Goal: Information Seeking & Learning: Learn about a topic

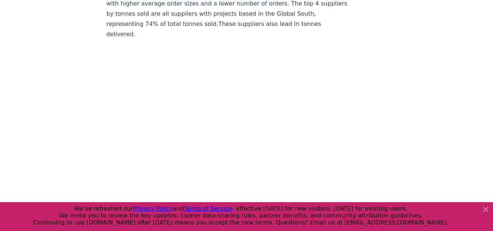
scroll to position [4381, 0]
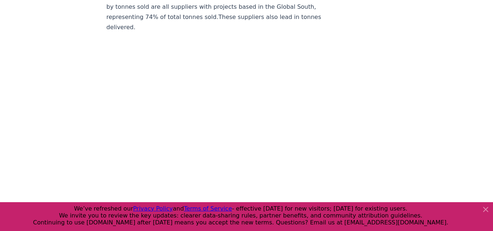
scroll to position [4389, 0]
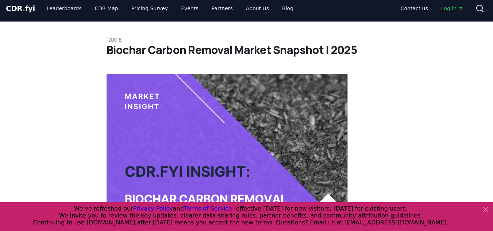
scroll to position [0, 0]
